Goal: Information Seeking & Learning: Learn about a topic

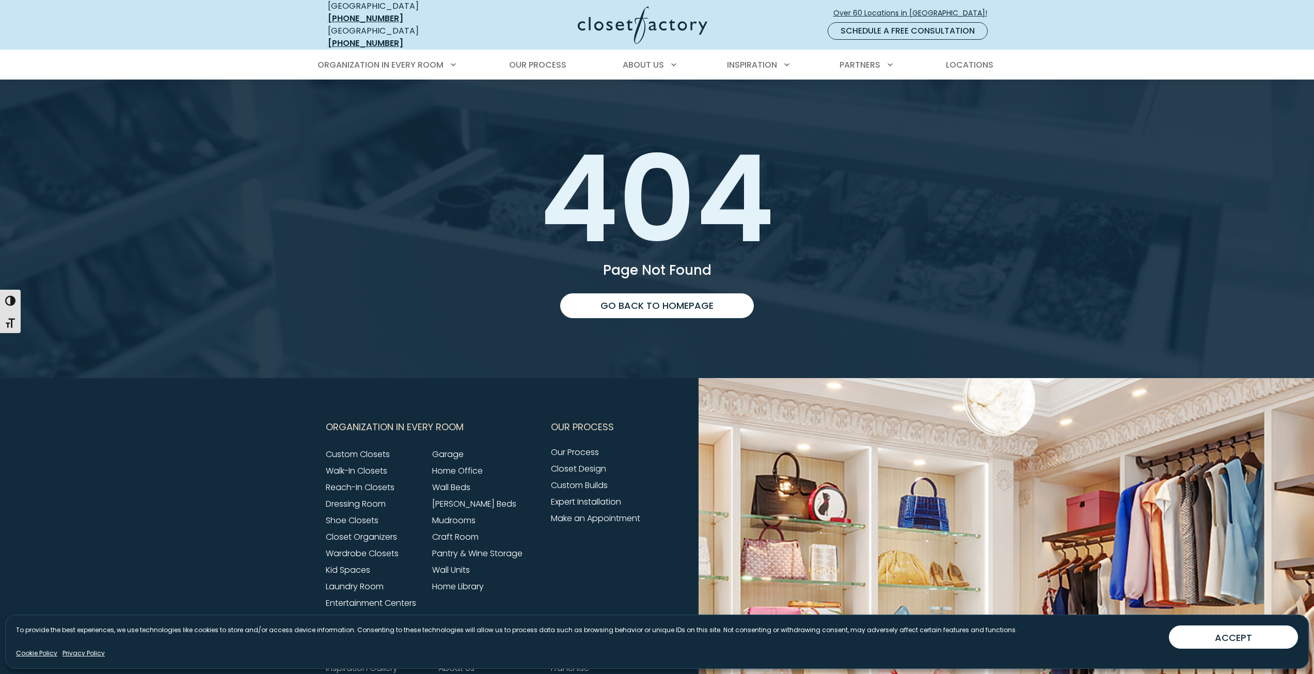
click at [658, 22] on img at bounding box center [643, 25] width 130 height 38
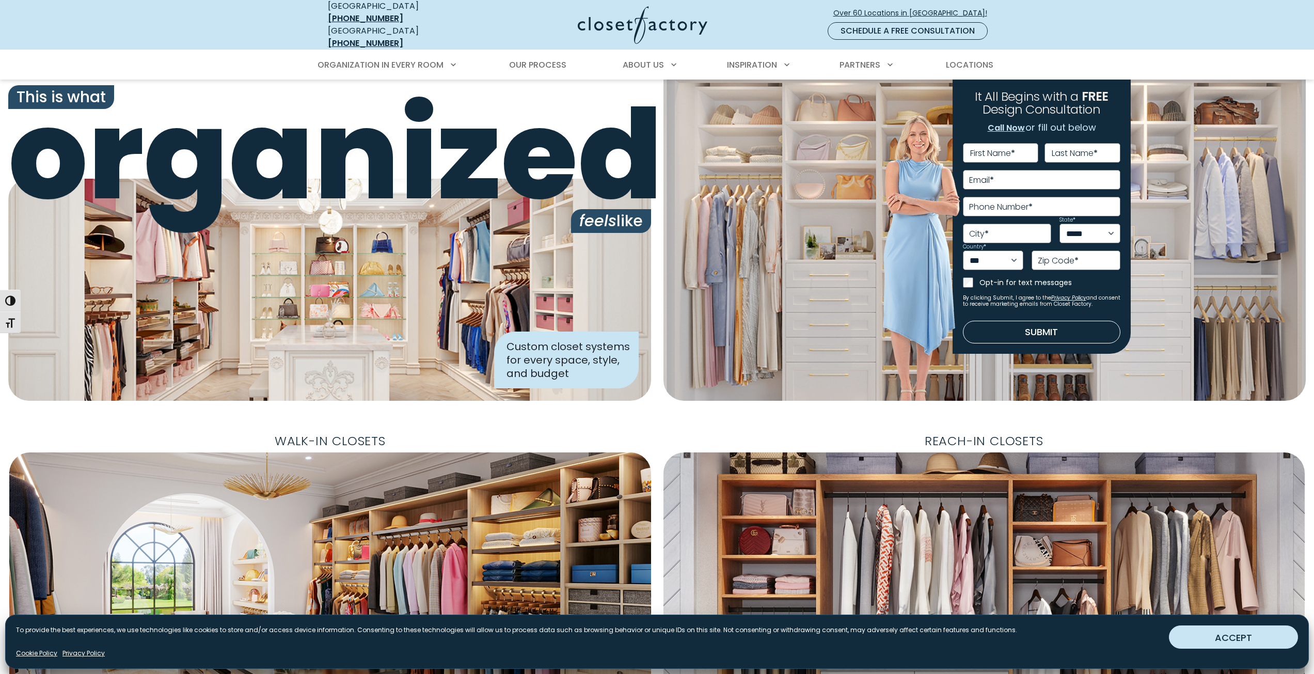
click at [1198, 633] on button "ACCEPT" at bounding box center [1233, 636] width 129 height 23
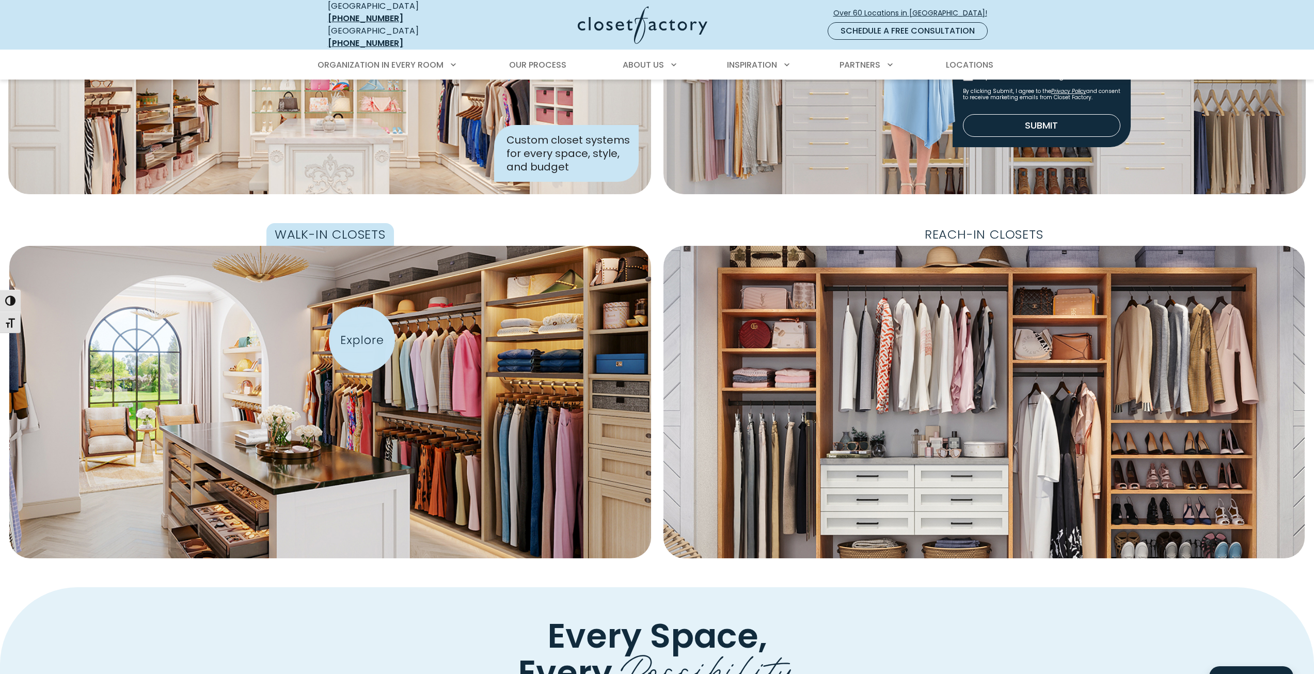
scroll to position [418, 0]
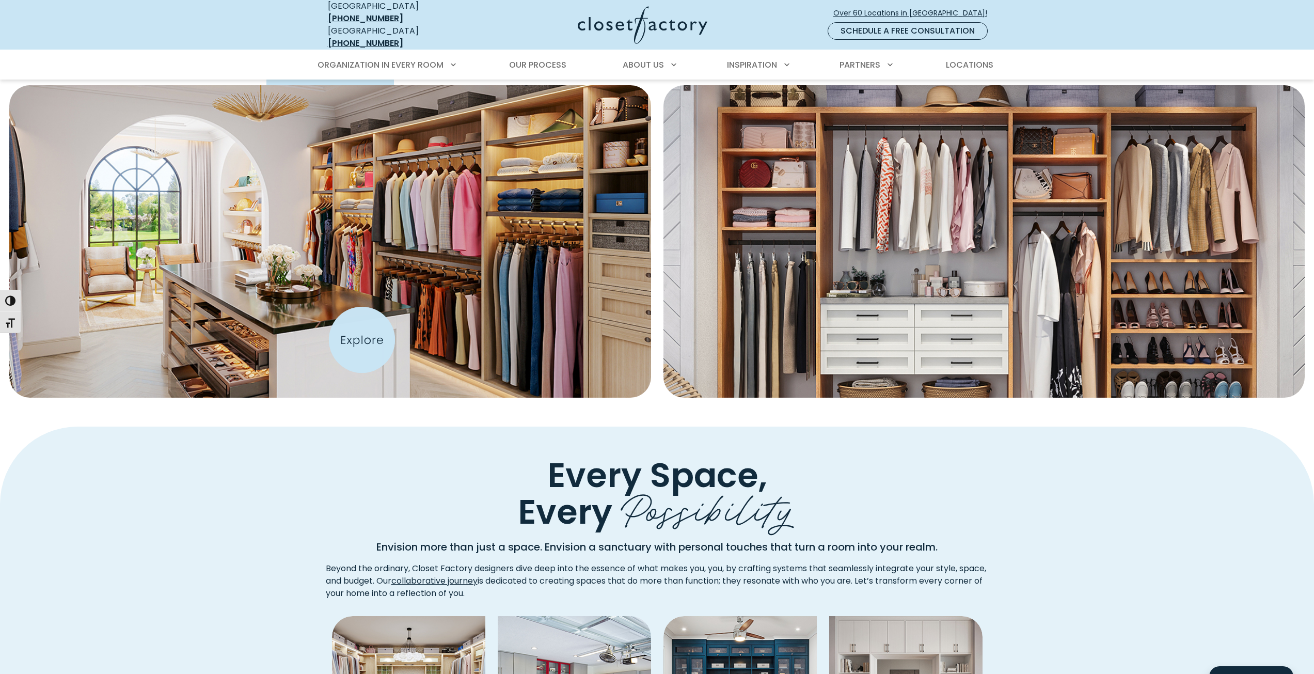
click at [362, 340] on img "Featured Images" at bounding box center [330, 242] width 706 height 344
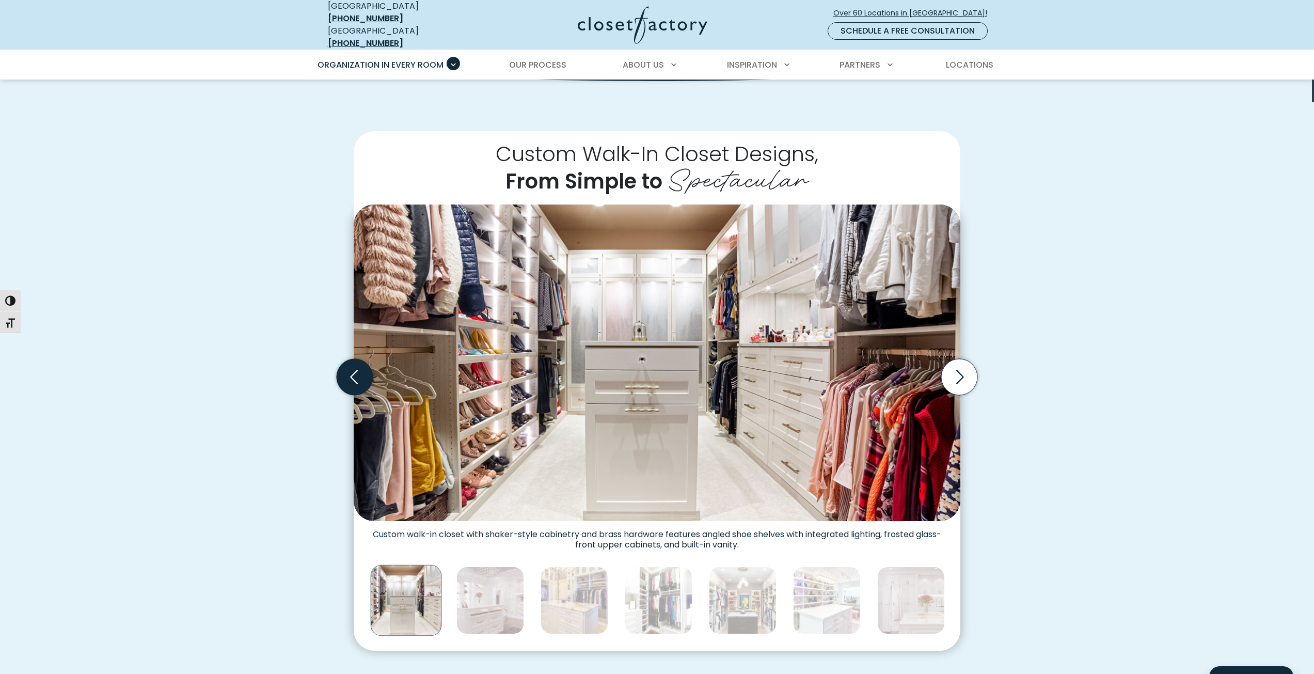
scroll to position [207, 0]
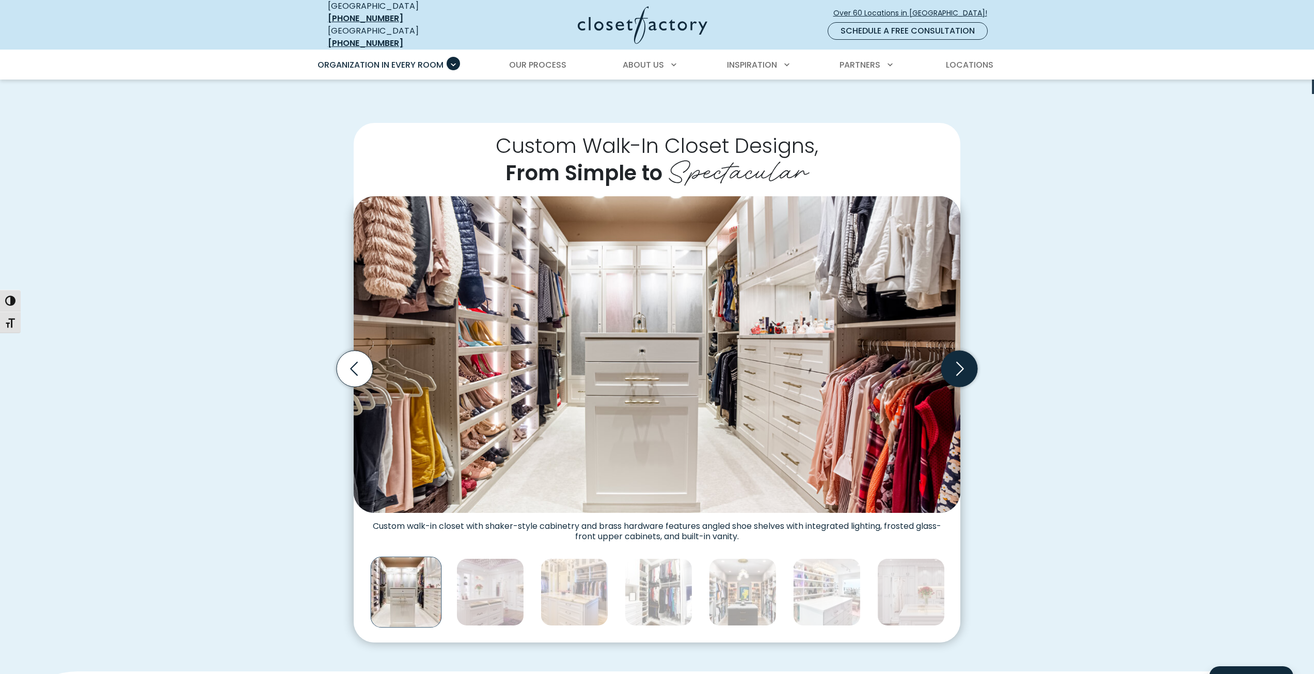
click at [971, 370] on icon "Next slide" at bounding box center [959, 369] width 36 height 36
